Goal: Task Accomplishment & Management: Use online tool/utility

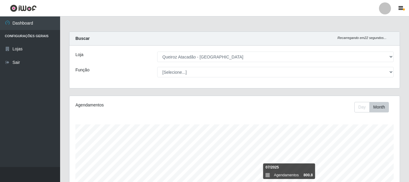
select select "464"
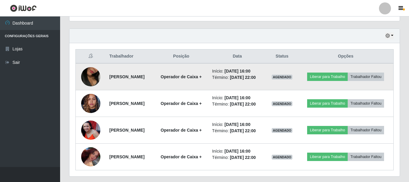
scroll to position [217, 0]
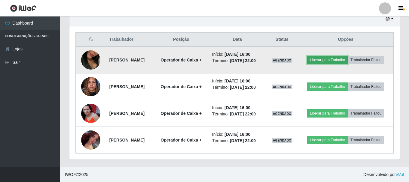
click at [345, 58] on button "Liberar para Trabalho" at bounding box center [327, 60] width 41 height 8
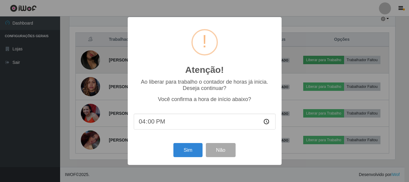
scroll to position [125, 327]
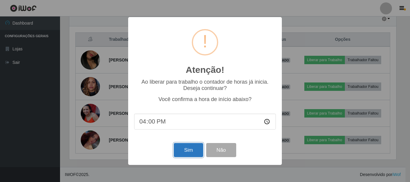
click at [186, 154] on button "Sim" at bounding box center [188, 150] width 29 height 14
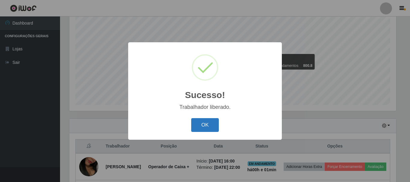
click at [205, 124] on button "OK" at bounding box center [205, 125] width 28 height 14
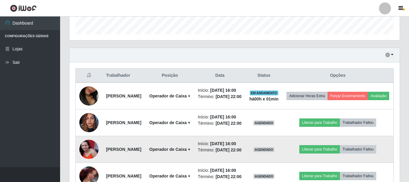
scroll to position [235, 0]
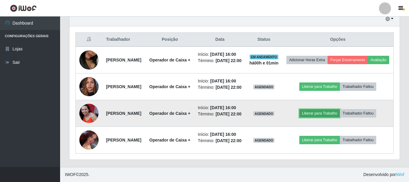
click at [316, 109] on button "Liberar para Trabalho" at bounding box center [319, 113] width 41 height 8
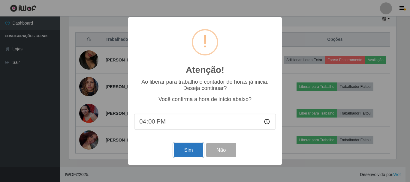
click at [190, 149] on button "Sim" at bounding box center [188, 150] width 29 height 14
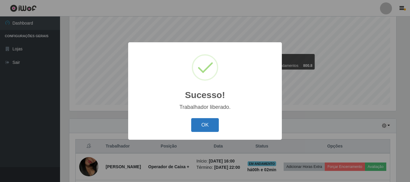
click at [194, 122] on button "OK" at bounding box center [205, 125] width 28 height 14
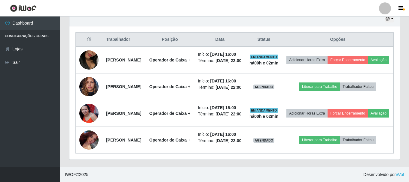
scroll to position [230, 0]
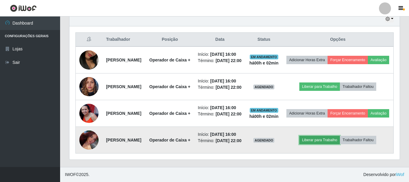
click at [313, 145] on button "Liberar para Trabalho" at bounding box center [319, 140] width 41 height 8
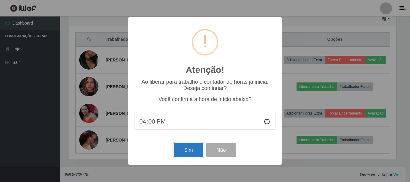
click at [185, 155] on button "Sim" at bounding box center [188, 150] width 29 height 14
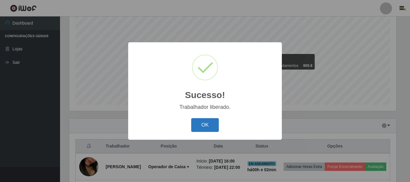
click at [209, 127] on button "OK" at bounding box center [205, 125] width 28 height 14
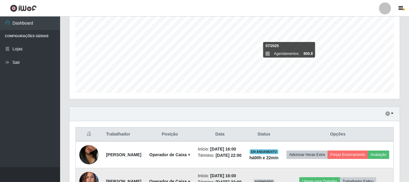
scroll to position [114, 0]
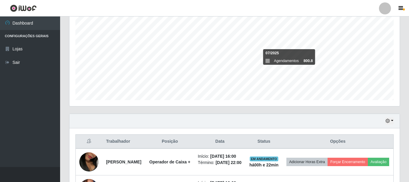
click at [394, 120] on div "Hoje 1 dia 3 dias 1 Semana Não encerrados" at bounding box center [234, 121] width 330 height 14
click at [385, 123] on div "Hoje 1 dia 3 dias 1 Semana Não encerrados" at bounding box center [234, 121] width 330 height 14
click at [389, 122] on icon "button" at bounding box center [388, 121] width 4 height 4
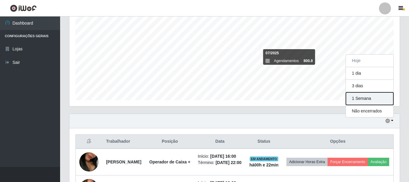
click at [385, 102] on button "1 Semana" at bounding box center [369, 99] width 47 height 13
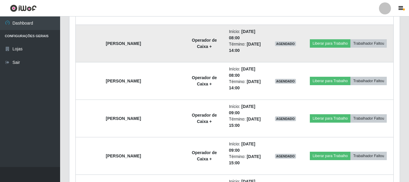
scroll to position [1929, 0]
